Goal: Task Accomplishment & Management: Manage account settings

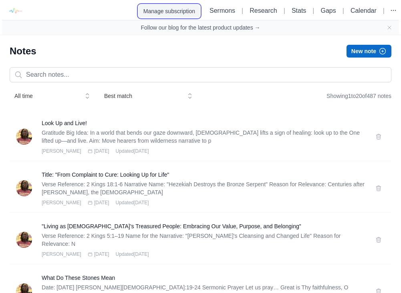
click at [171, 12] on button "Manage subscription" at bounding box center [169, 11] width 61 height 13
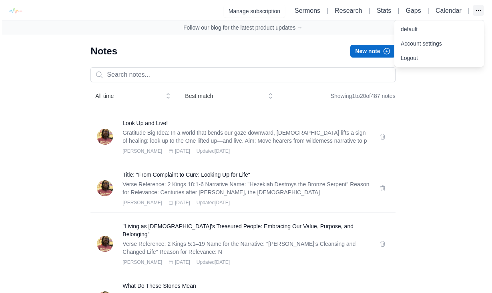
click at [474, 9] on icon "button" at bounding box center [478, 10] width 8 height 8
click at [412, 26] on link "default" at bounding box center [439, 29] width 90 height 14
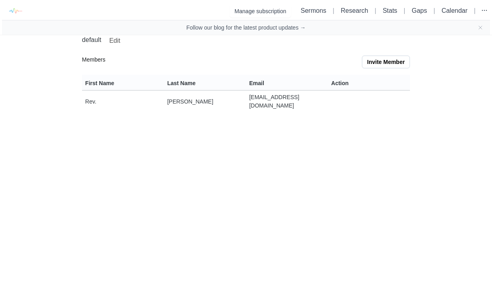
click at [385, 62] on button "Invite Member" at bounding box center [386, 62] width 48 height 13
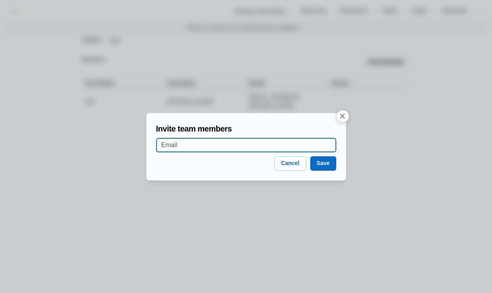
click at [201, 145] on input at bounding box center [246, 146] width 170 height 14
type input "[EMAIL_ADDRESS][DOMAIN_NAME]"
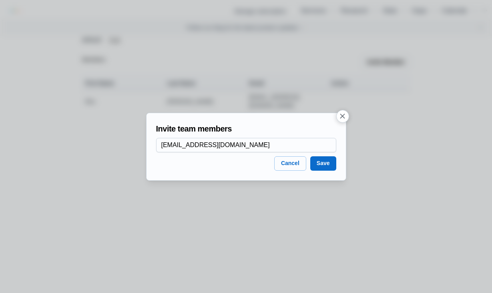
click at [317, 161] on button "Save" at bounding box center [323, 164] width 26 height 14
click at [325, 163] on button "Save" at bounding box center [323, 164] width 26 height 14
click at [333, 164] on button "Save" at bounding box center [323, 164] width 26 height 14
click at [319, 160] on button "Save" at bounding box center [323, 164] width 26 height 14
click at [319, 161] on button "Save" at bounding box center [323, 164] width 26 height 14
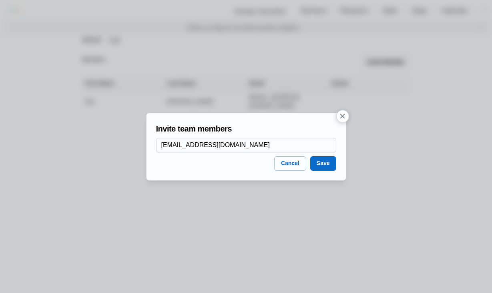
click at [341, 116] on icon "button" at bounding box center [342, 116] width 8 height 8
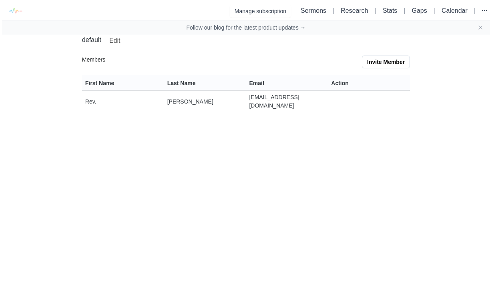
click at [386, 58] on button "Invite Member" at bounding box center [386, 62] width 48 height 13
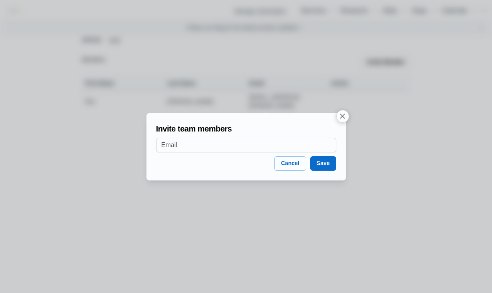
click at [241, 152] on div "Invite team members Cancel Save" at bounding box center [246, 147] width 200 height 68
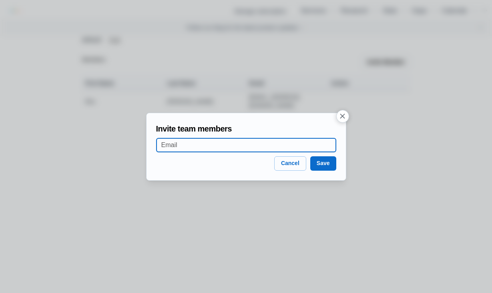
click at [239, 146] on input at bounding box center [246, 146] width 170 height 14
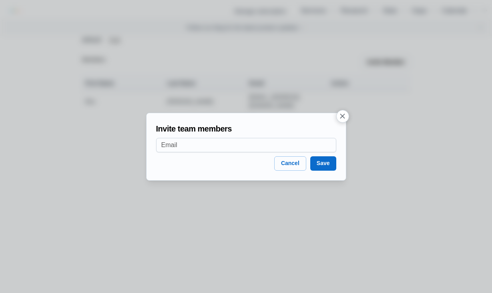
click at [325, 167] on button "Save" at bounding box center [323, 164] width 26 height 14
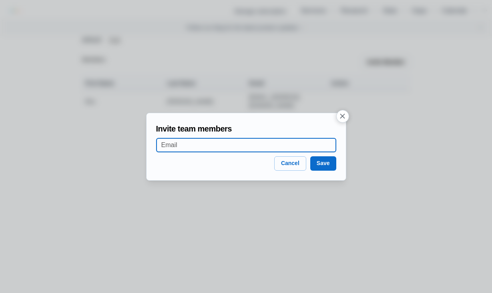
click at [239, 149] on input at bounding box center [246, 146] width 170 height 14
type input "j"
type input "[EMAIL_ADDRESS][DOMAIN_NAME]"
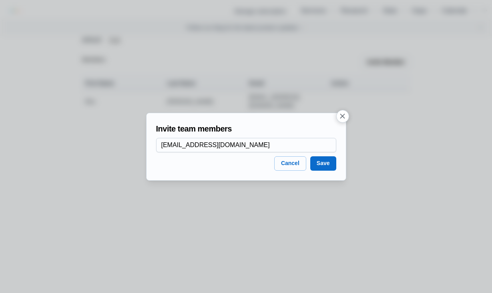
click at [320, 163] on button "Save" at bounding box center [323, 164] width 26 height 14
click at [293, 164] on button "Cancel" at bounding box center [290, 164] width 32 height 14
click at [343, 111] on button "button" at bounding box center [342, 116] width 13 height 13
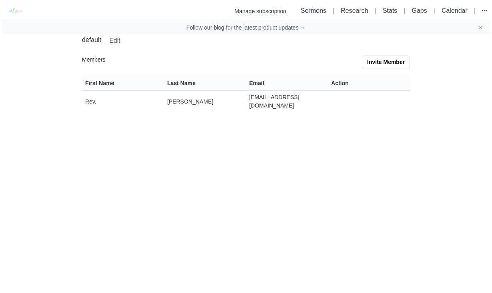
click at [139, 60] on p "Members" at bounding box center [222, 62] width 280 height 13
click at [116, 40] on link "Edit" at bounding box center [115, 40] width 14 height 11
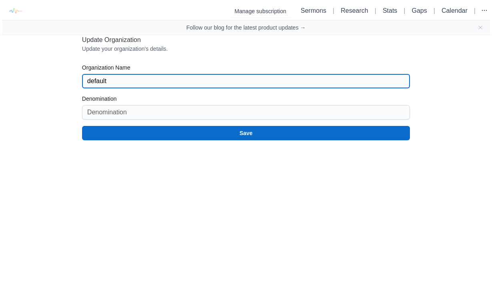
drag, startPoint x: 160, startPoint y: 81, endPoint x: 72, endPoint y: 66, distance: 89.2
click at [72, 66] on div "Manage subscription Sermons | Research | Stats | Gaps | Calendar | Follow our b…" at bounding box center [246, 70] width 492 height 141
type input "[GEOGRAPHIC_DATA][DEMOGRAPHIC_DATA]"
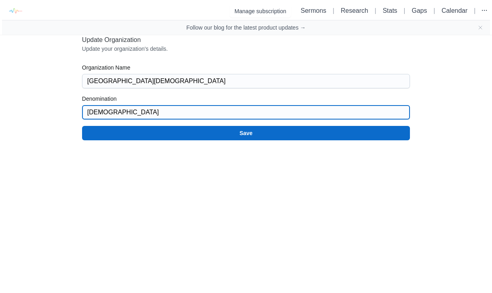
type input "[DEMOGRAPHIC_DATA]"
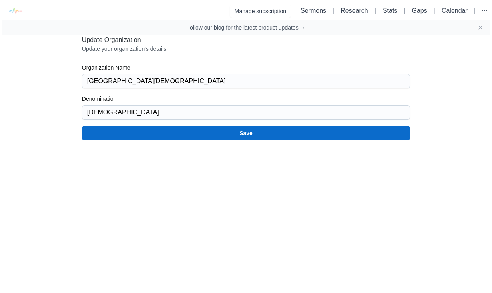
click at [120, 131] on button "Save" at bounding box center [246, 133] width 328 height 14
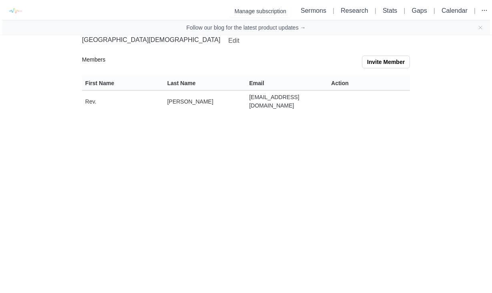
click at [374, 64] on button "Invite Member" at bounding box center [386, 62] width 48 height 13
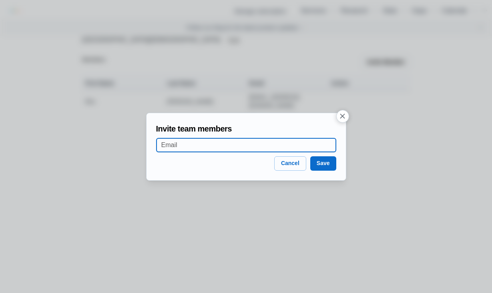
click at [262, 146] on input at bounding box center [246, 146] width 170 height 14
type input "[EMAIL_ADDRESS][DOMAIN_NAME]"
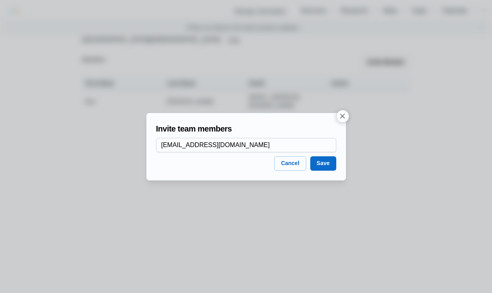
click at [337, 165] on div "Invite team members [EMAIL_ADDRESS][DOMAIN_NAME] Cancel Save" at bounding box center [246, 147] width 200 height 68
click at [323, 165] on button "Save" at bounding box center [323, 164] width 26 height 14
click at [341, 113] on icon "button" at bounding box center [342, 116] width 8 height 8
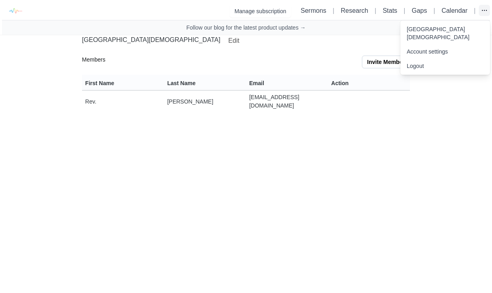
click at [483, 10] on icon "button" at bounding box center [484, 10] width 8 height 8
click at [431, 32] on link "[GEOGRAPHIC_DATA][DEMOGRAPHIC_DATA]" at bounding box center [445, 33] width 90 height 22
click at [437, 53] on link "Account settings" at bounding box center [445, 51] width 90 height 14
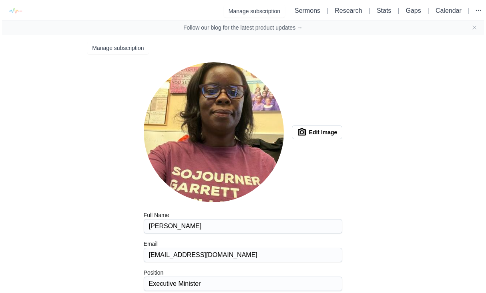
type input "niv"
click at [309, 16] on ul "Sermons | Research | Stats | Gaps | Calendar |" at bounding box center [387, 11] width 193 height 12
click at [306, 10] on link "Sermons" at bounding box center [308, 10] width 26 height 7
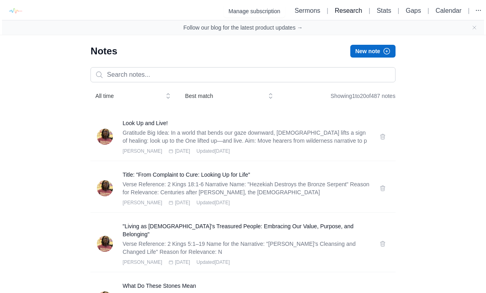
click at [343, 8] on link "Research" at bounding box center [348, 10] width 27 height 7
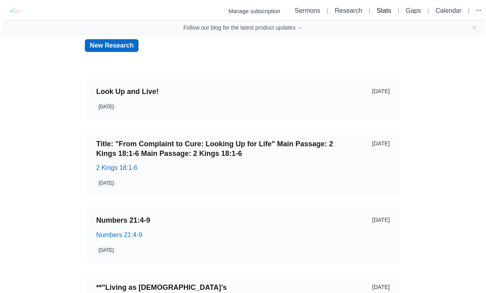
click at [385, 11] on link "Stats" at bounding box center [384, 10] width 14 height 7
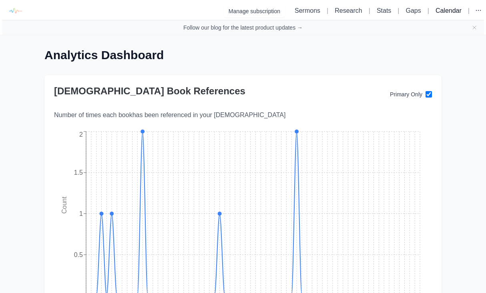
click at [447, 12] on link "Calendar" at bounding box center [449, 10] width 26 height 7
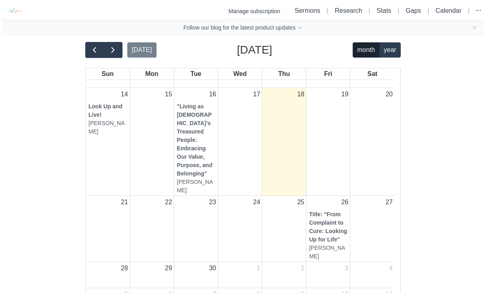
scroll to position [50, 0]
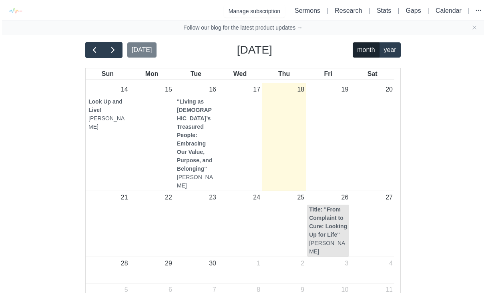
click at [321, 212] on strong "Title: "From Complaint to Cure: Looking Up for Life"" at bounding box center [328, 223] width 38 height 32
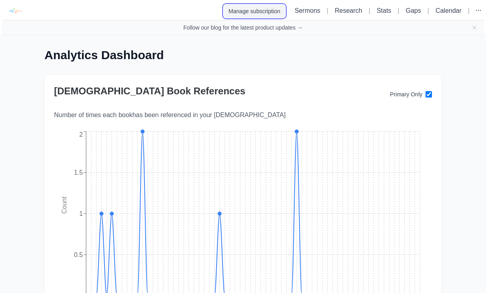
click at [247, 11] on button "Manage subscription" at bounding box center [254, 11] width 61 height 13
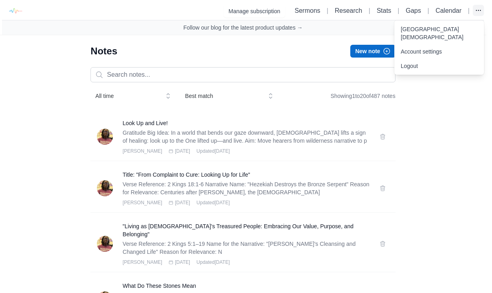
click at [480, 10] on icon "button" at bounding box center [478, 10] width 8 height 8
click at [434, 34] on link "[GEOGRAPHIC_DATA][DEMOGRAPHIC_DATA]" at bounding box center [439, 33] width 90 height 22
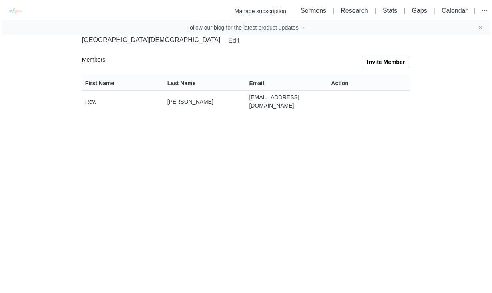
click at [386, 56] on button "Invite Member" at bounding box center [386, 62] width 48 height 13
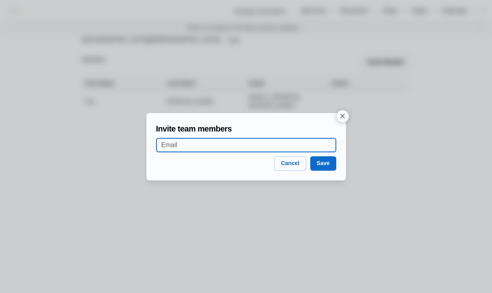
click at [230, 143] on input at bounding box center [246, 146] width 170 height 14
type input "executiveminister@smzbc.org"
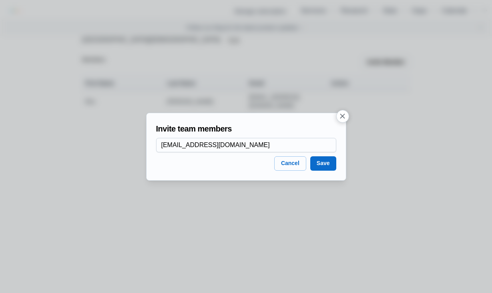
click at [313, 163] on button "Save" at bounding box center [323, 164] width 26 height 14
click at [324, 163] on button "Save" at bounding box center [323, 164] width 26 height 14
click at [334, 162] on button "Save" at bounding box center [323, 164] width 26 height 14
click at [321, 162] on button "Save" at bounding box center [323, 164] width 26 height 14
